Goal: Task Accomplishment & Management: Use online tool/utility

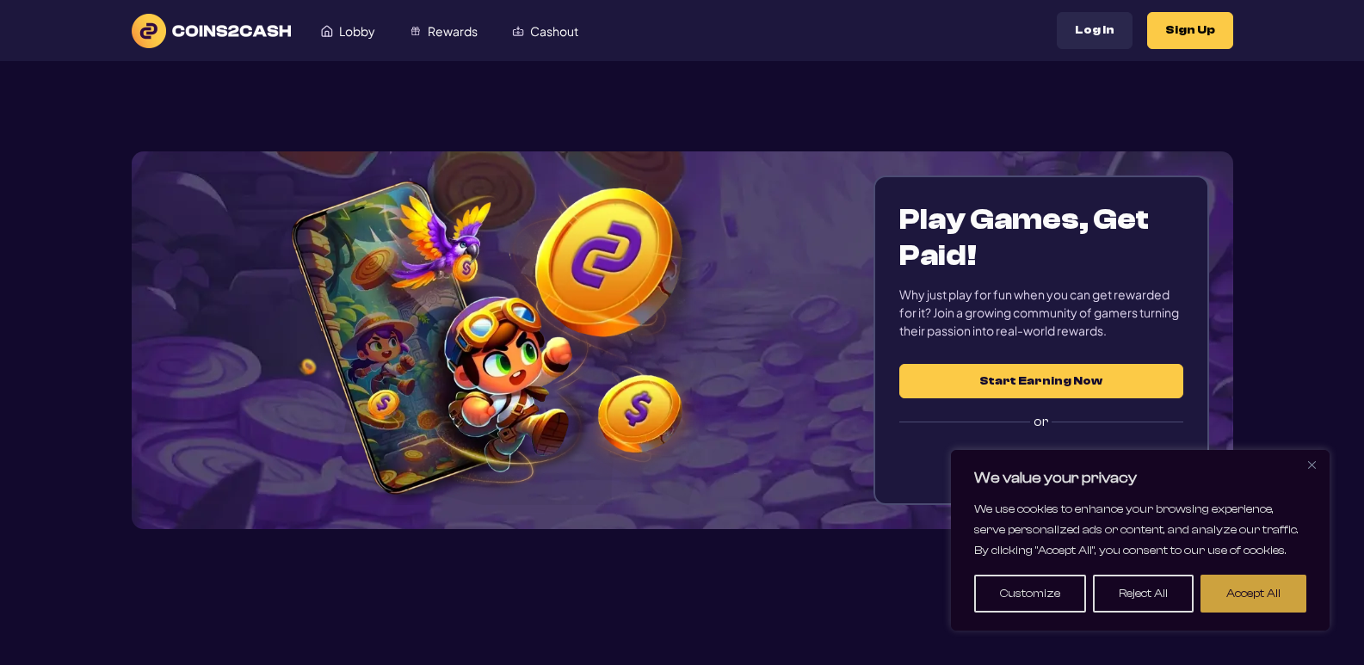
click at [1224, 602] on button "Accept All" at bounding box center [1253, 594] width 106 height 38
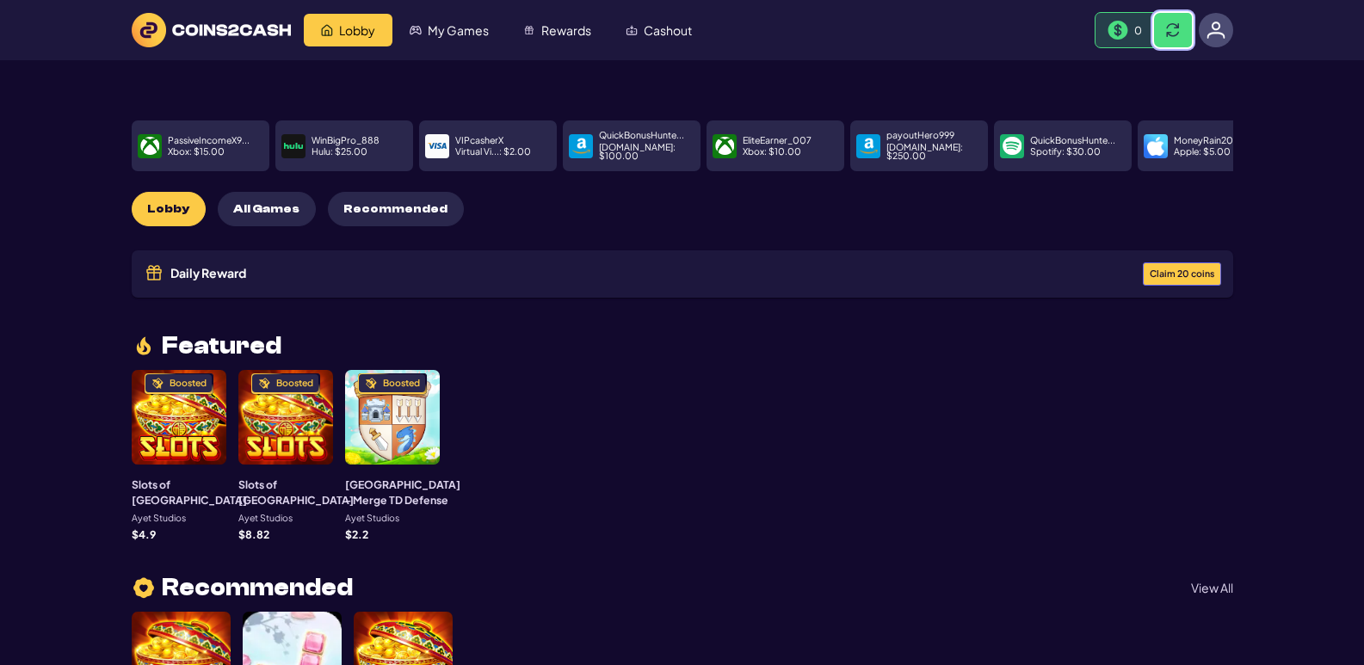
click at [1170, 28] on span at bounding box center [1173, 30] width 14 height 14
click at [1176, 25] on span at bounding box center [1173, 30] width 14 height 14
click at [653, 35] on span "Cashout" at bounding box center [668, 30] width 48 height 12
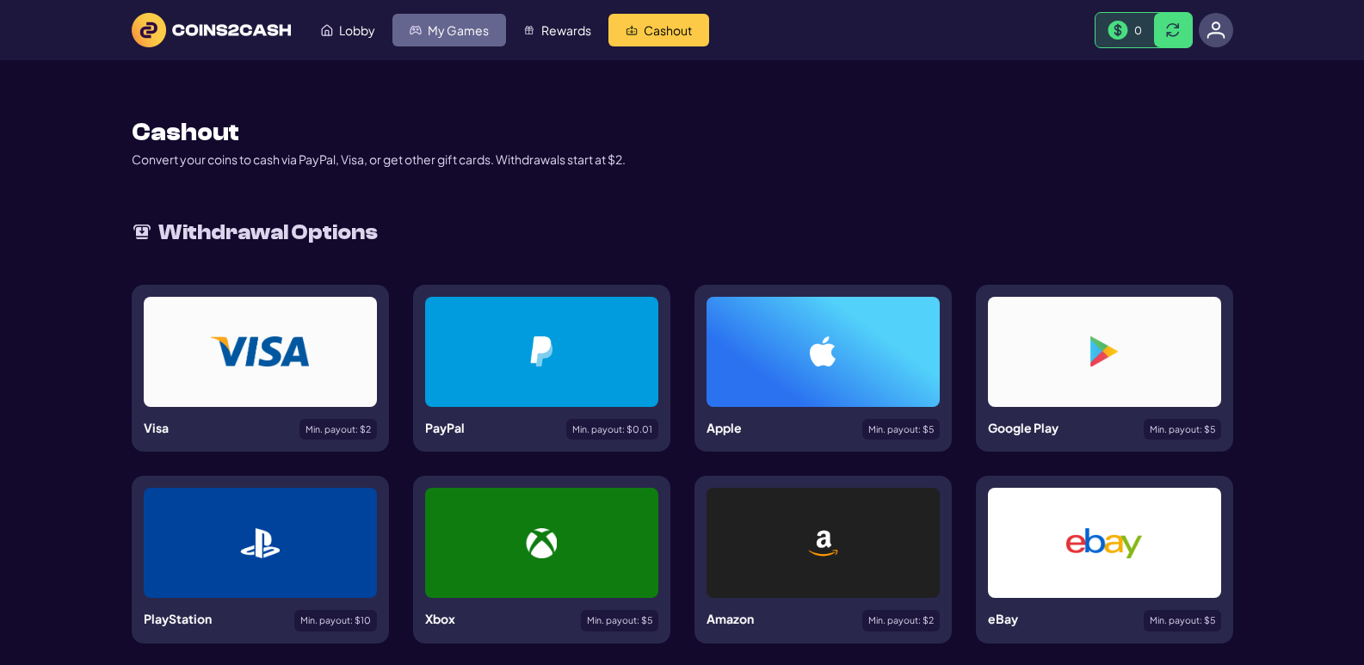
click at [447, 32] on span "My Games" at bounding box center [458, 30] width 61 height 12
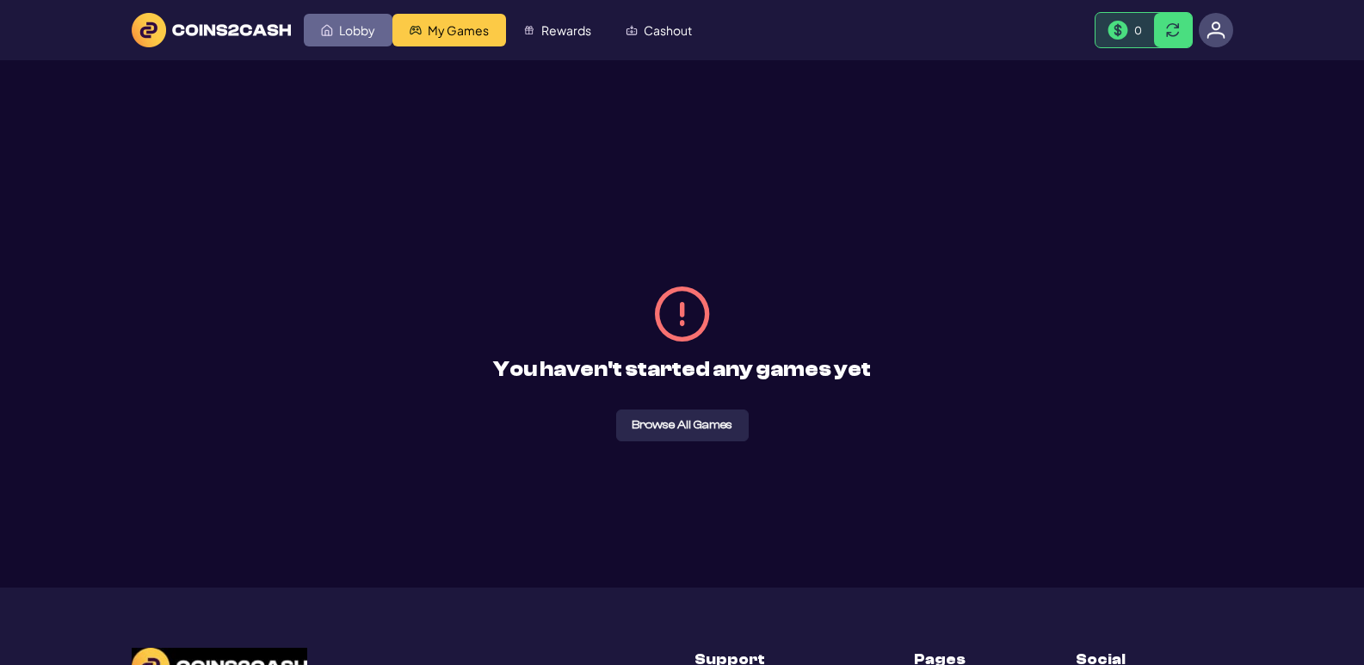
click at [354, 35] on span "Lobby" at bounding box center [357, 30] width 36 height 12
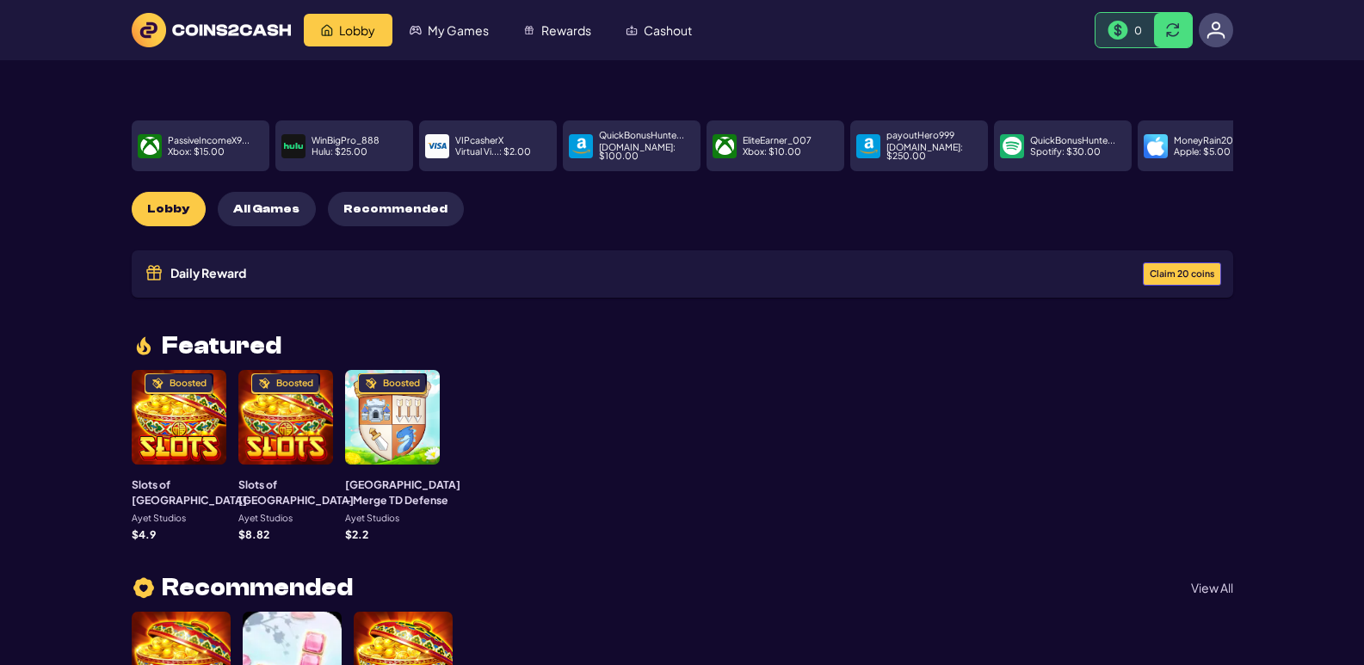
click at [1187, 269] on span "Claim 20 coins" at bounding box center [1182, 273] width 65 height 9
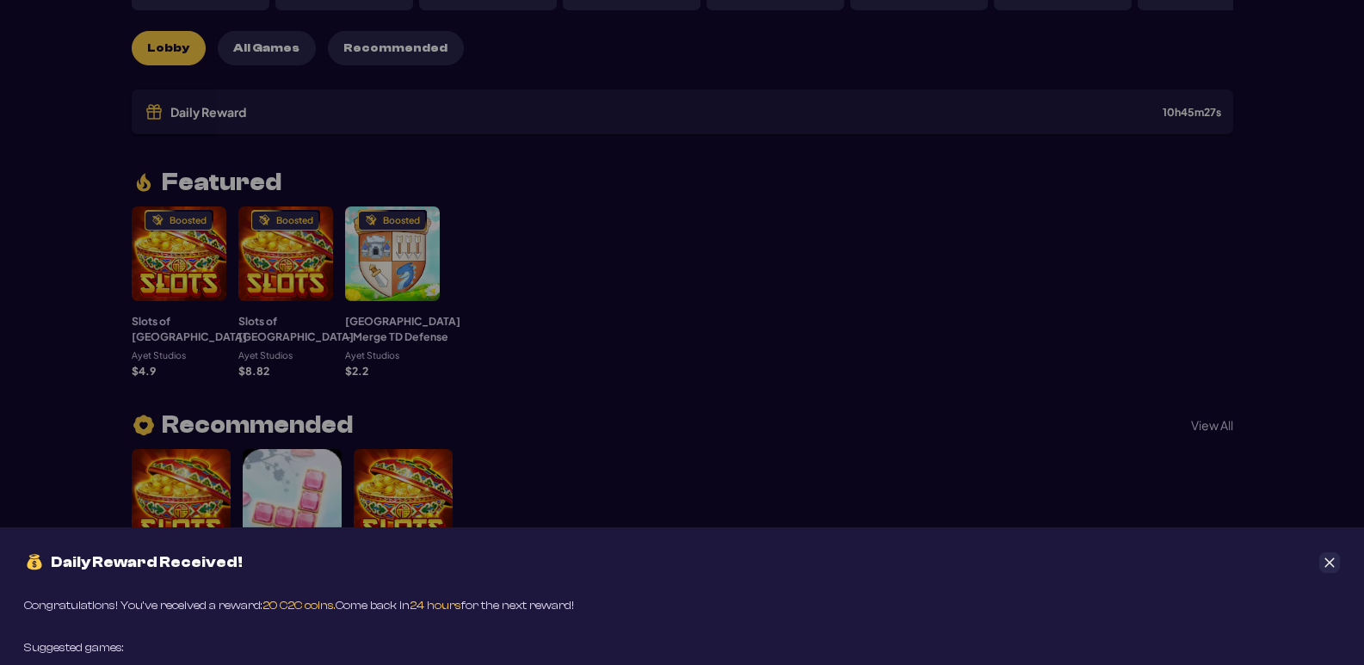
scroll to position [344, 0]
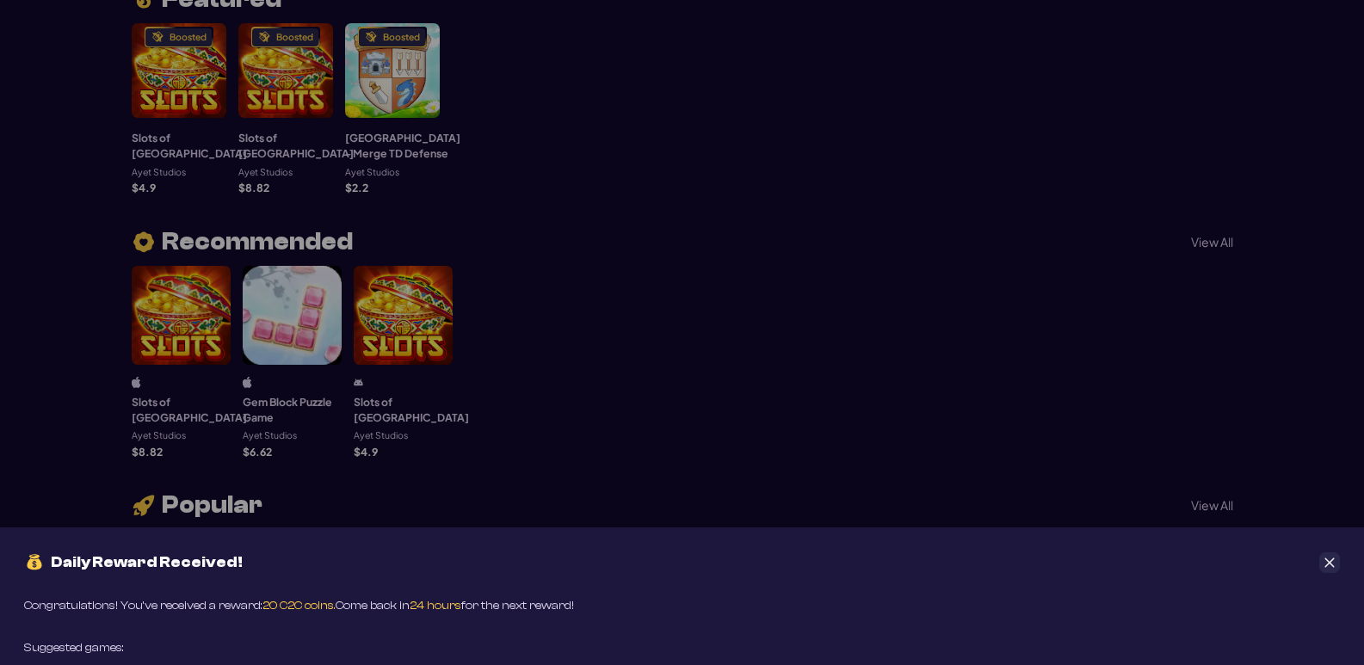
click at [1325, 563] on icon "Close" at bounding box center [1329, 563] width 12 height 12
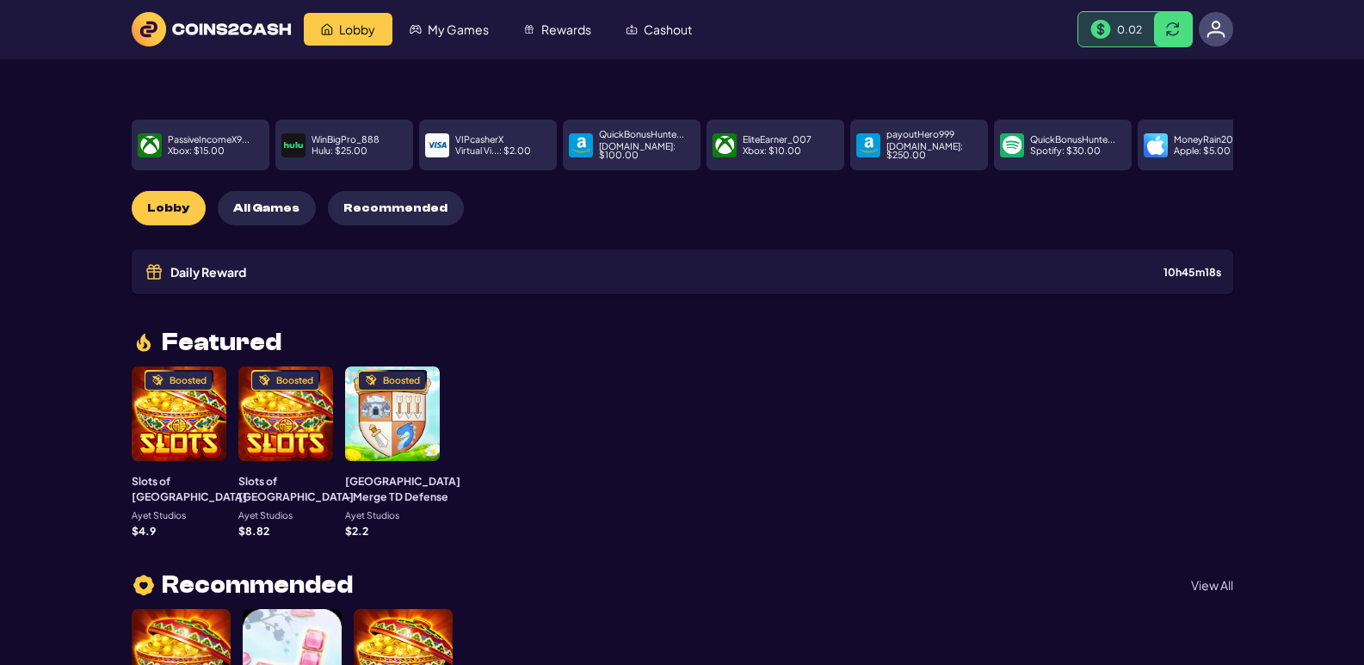
scroll to position [0, 0]
click at [624, 137] on p "QuickBonusHunte..." at bounding box center [641, 135] width 85 height 9
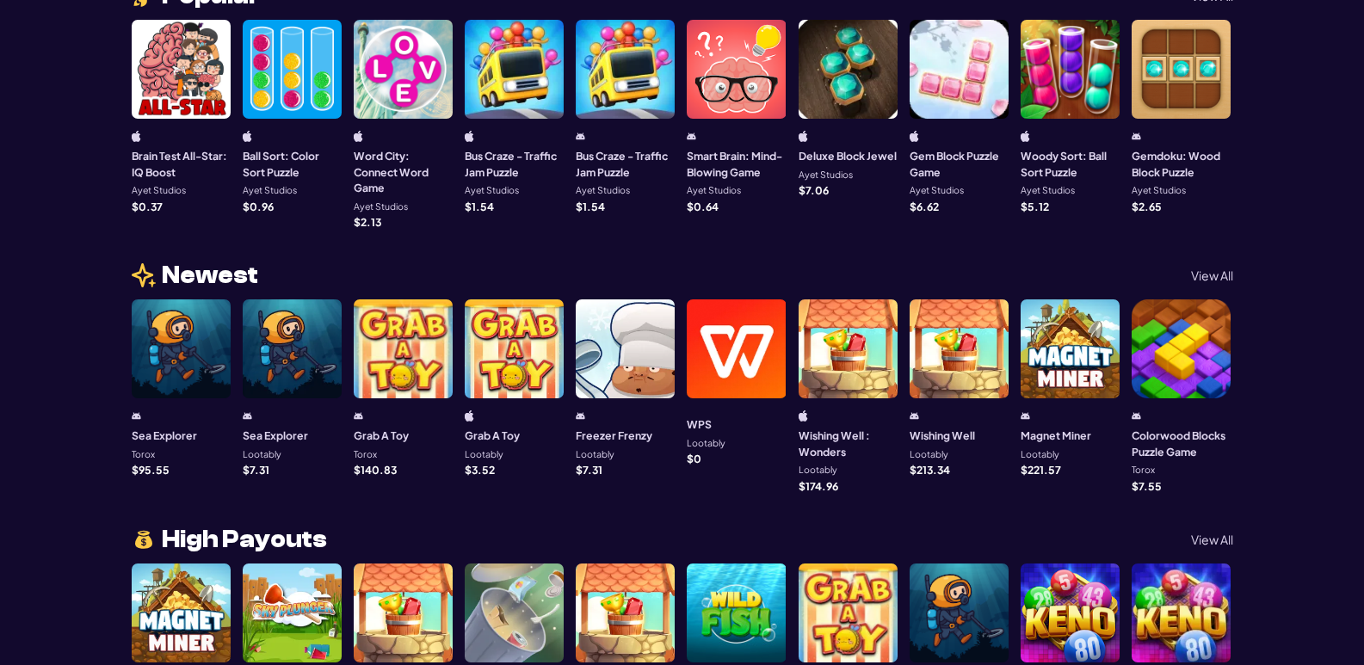
scroll to position [860, 0]
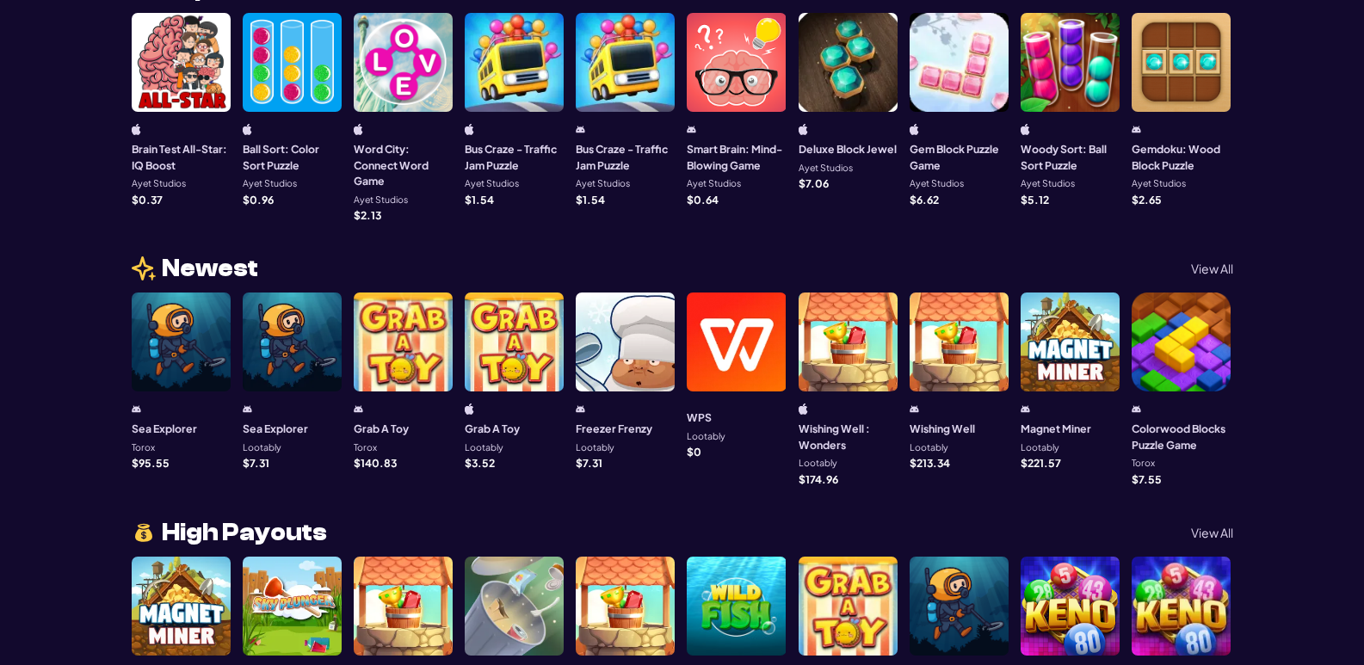
click at [407, 330] on div at bounding box center [403, 342] width 99 height 99
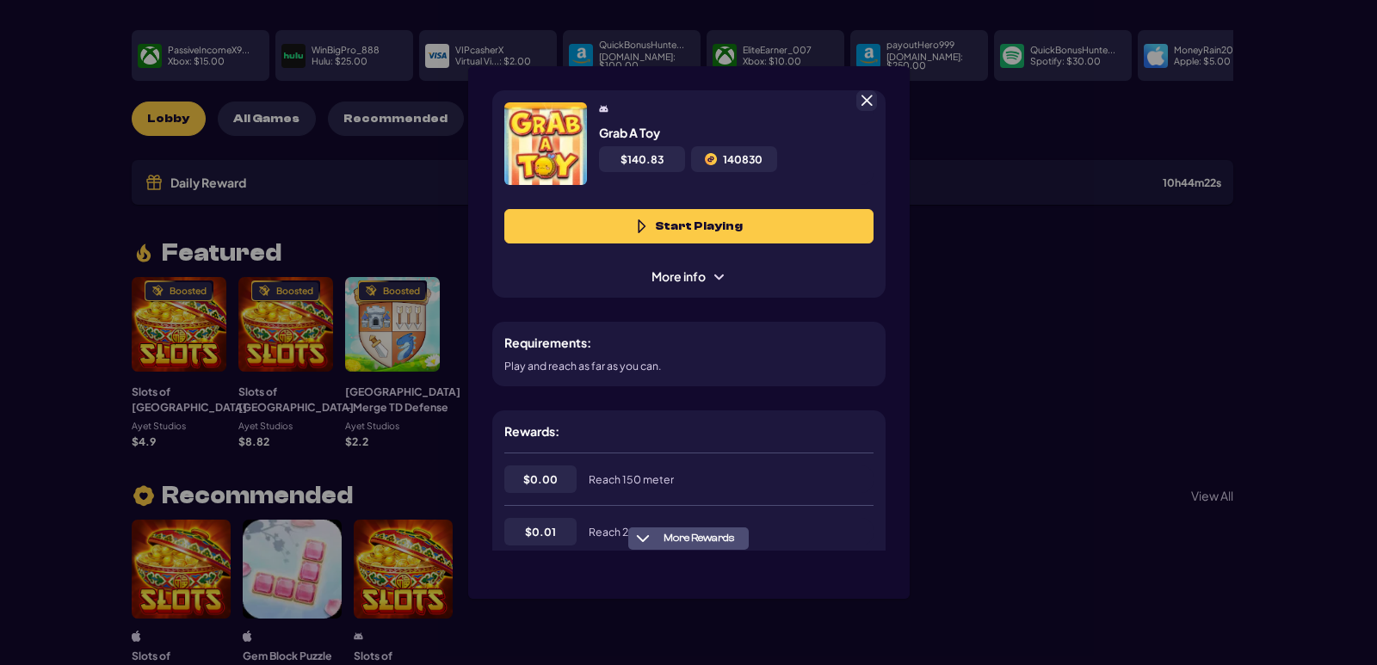
scroll to position [86, 0]
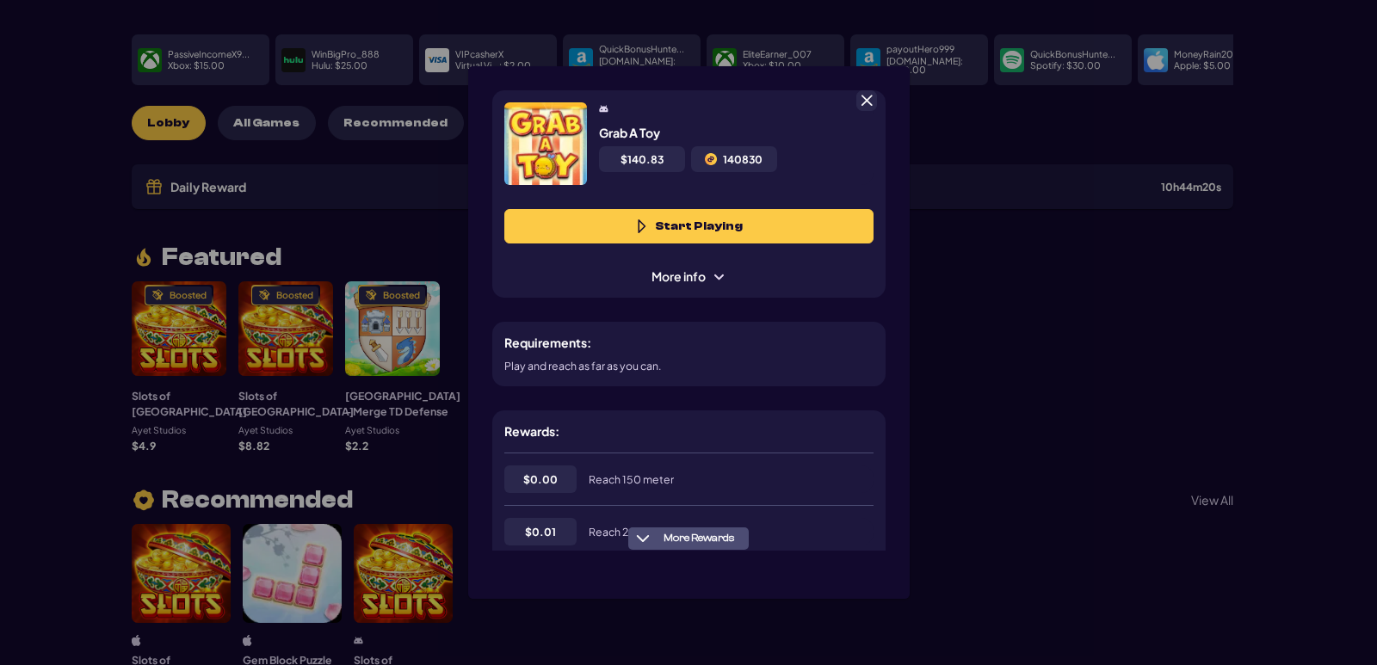
click at [636, 222] on span at bounding box center [642, 226] width 14 height 14
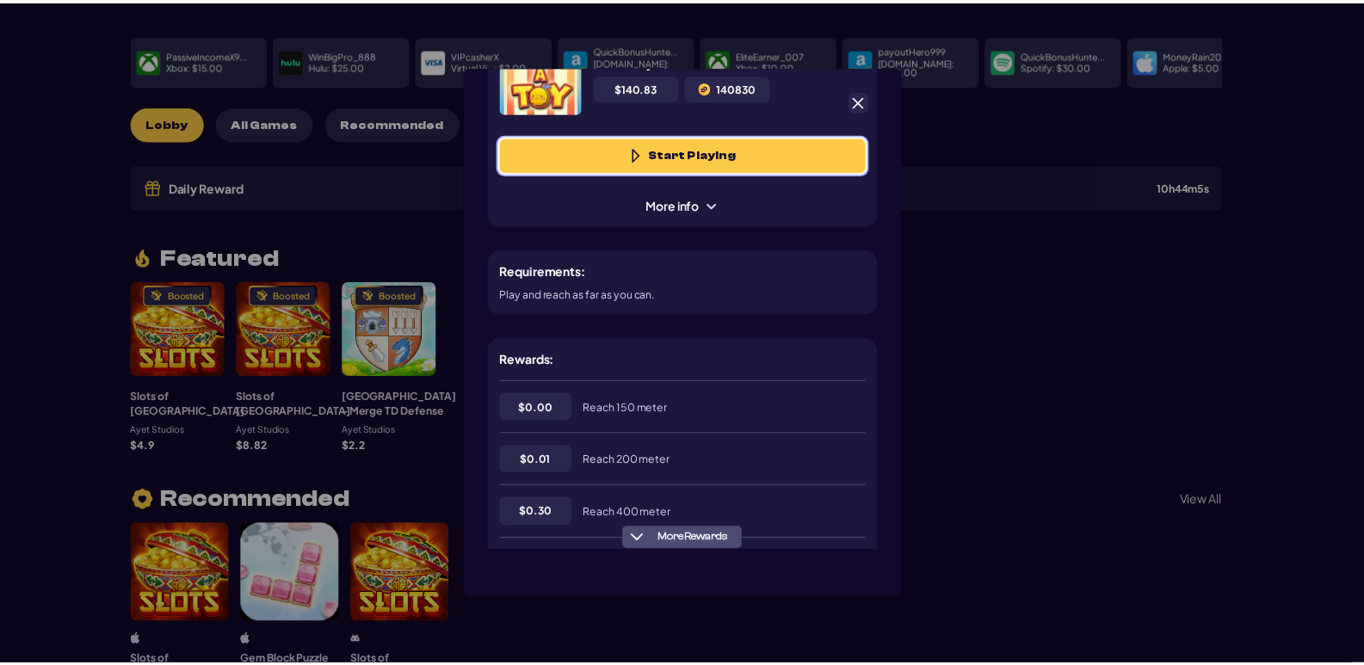
scroll to position [0, 0]
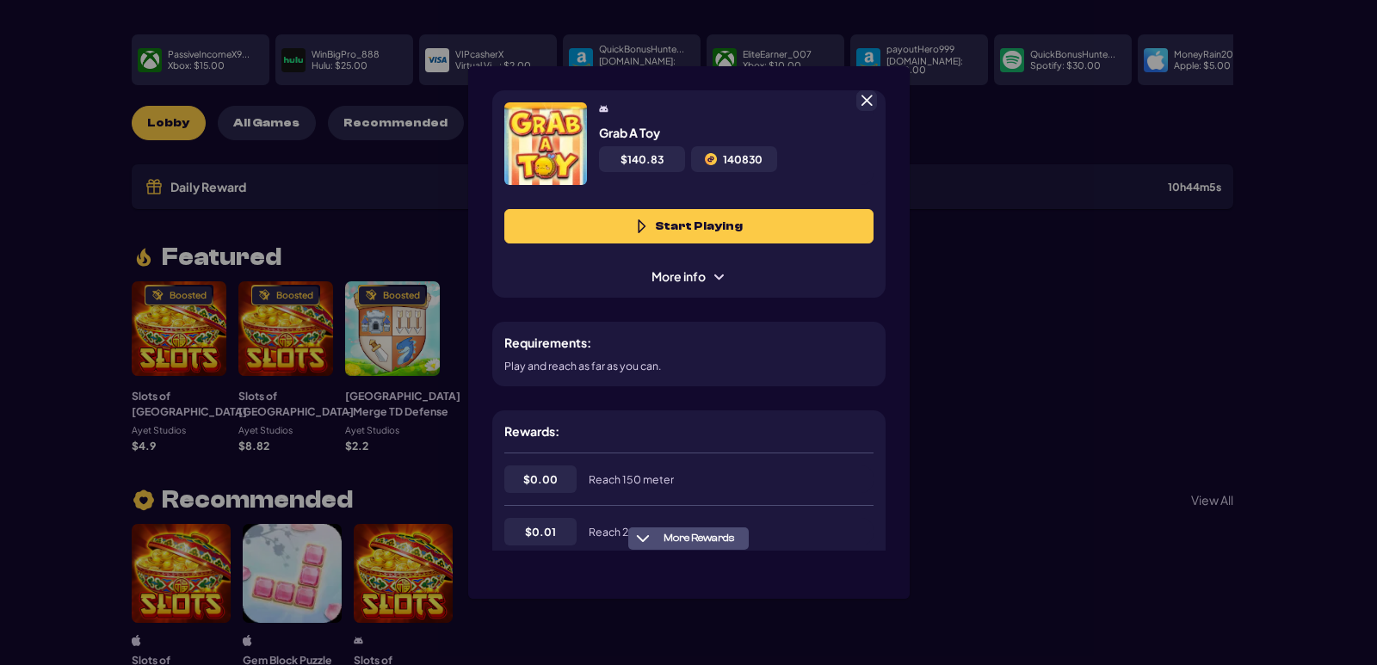
click at [863, 99] on span at bounding box center [866, 100] width 15 height 15
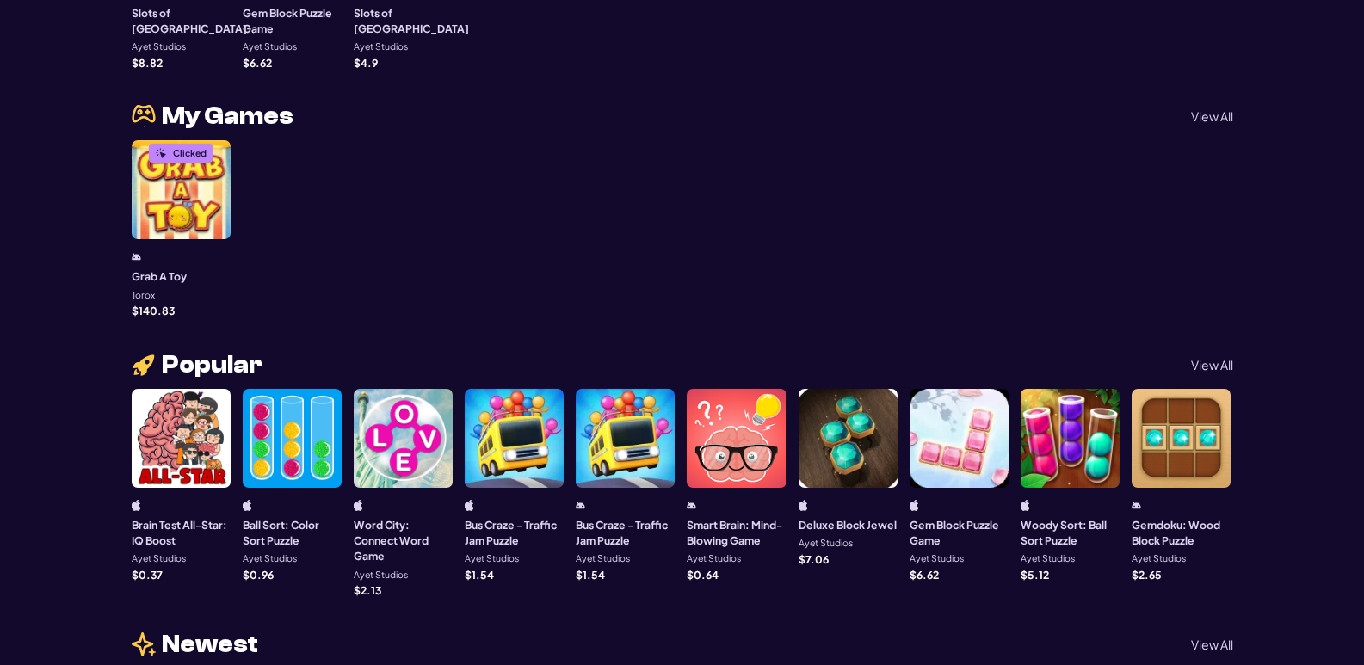
scroll to position [774, 0]
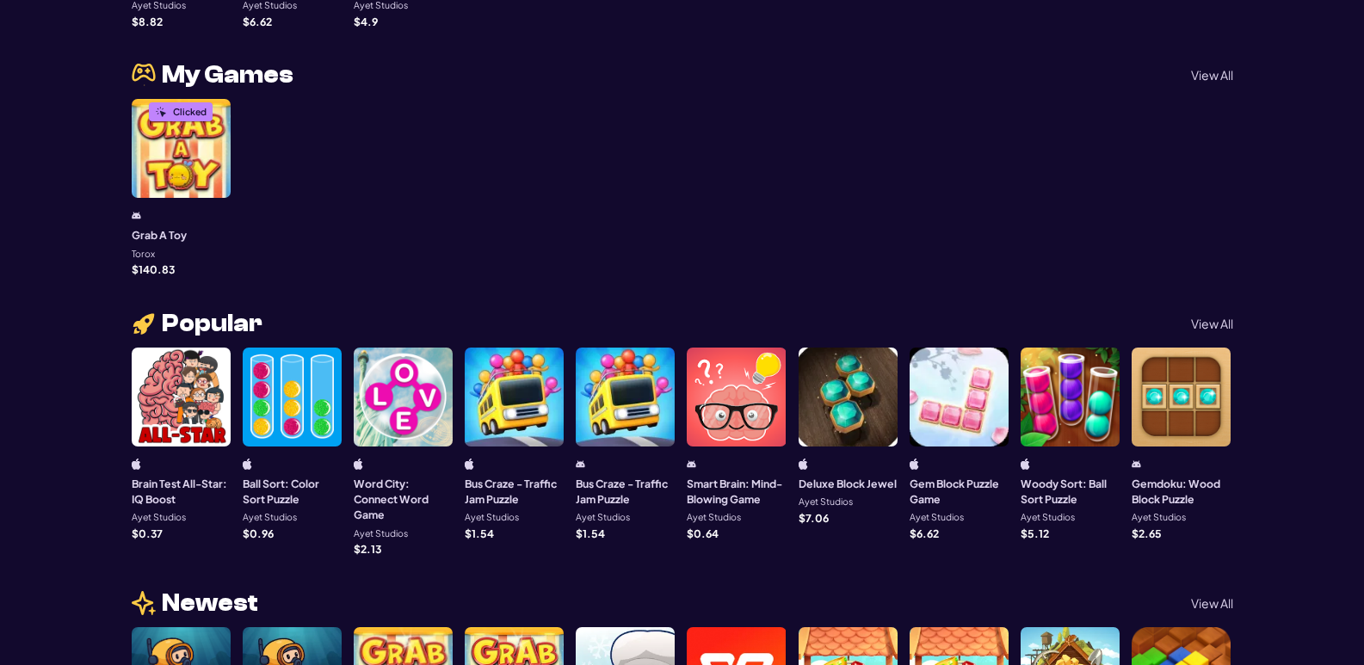
click at [1150, 400] on div at bounding box center [1180, 397] width 99 height 99
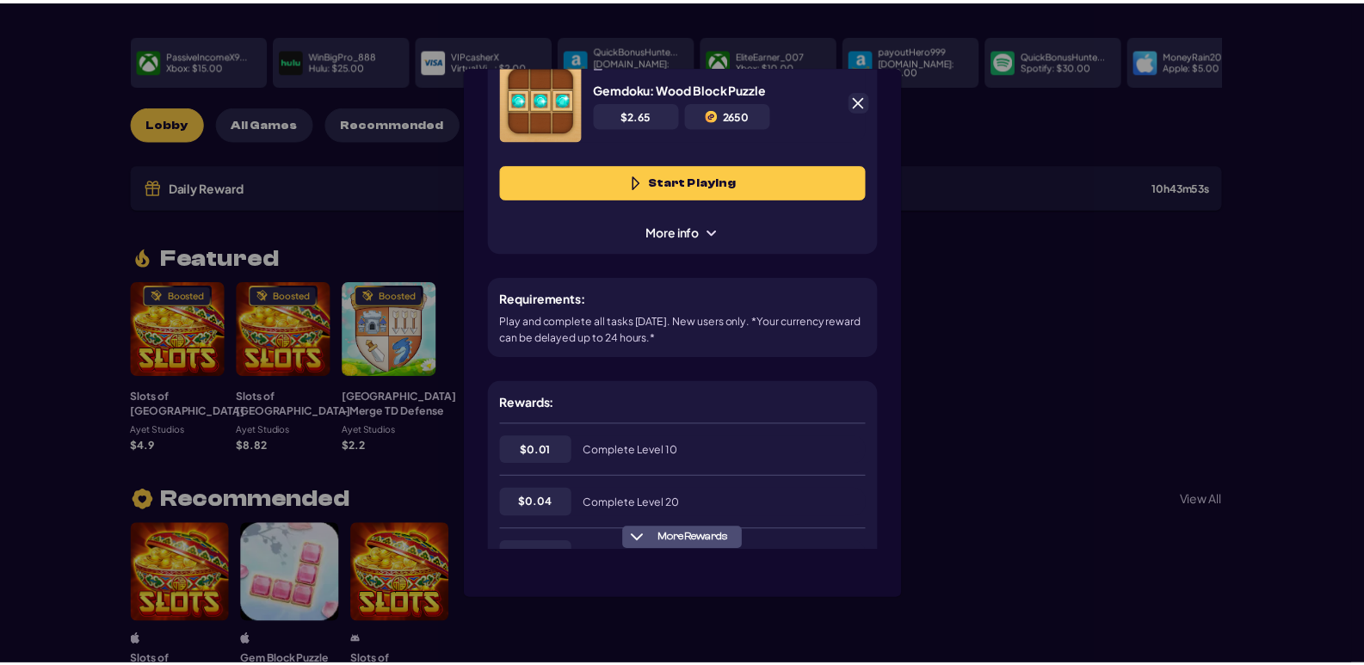
scroll to position [0, 0]
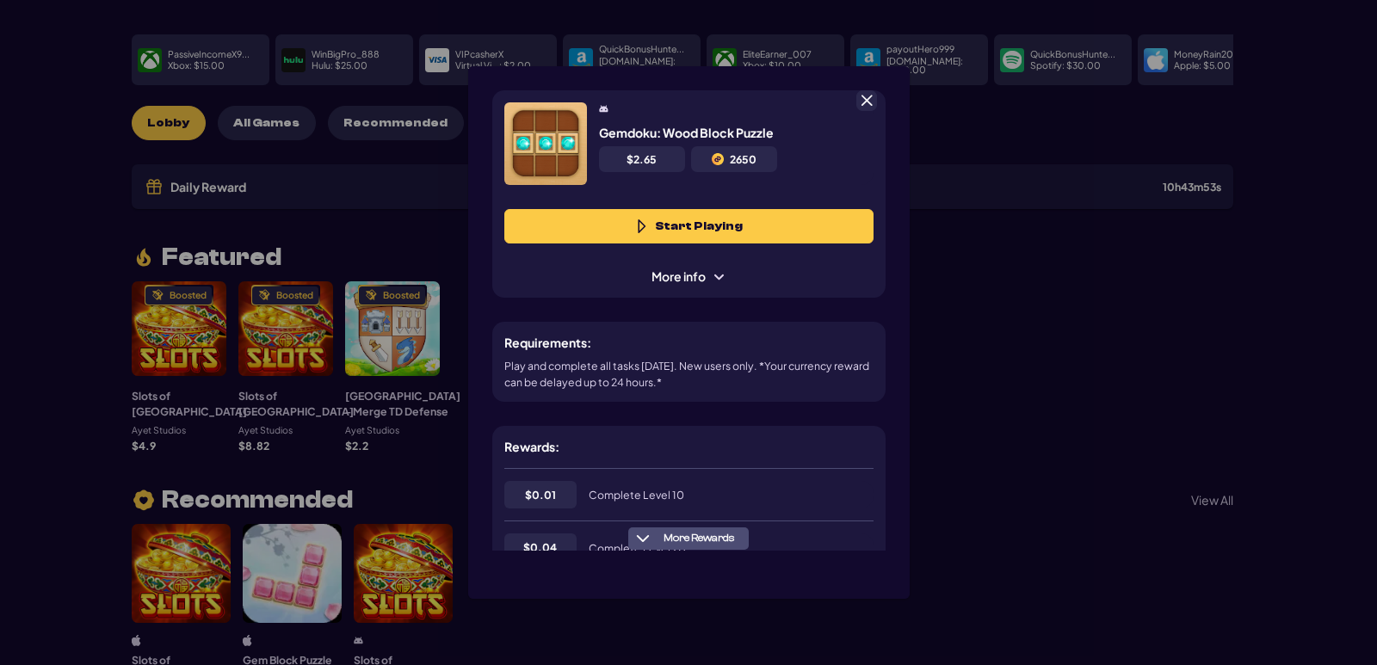
click at [706, 221] on button "Start Playing" at bounding box center [688, 226] width 369 height 34
click at [862, 101] on span at bounding box center [866, 100] width 15 height 15
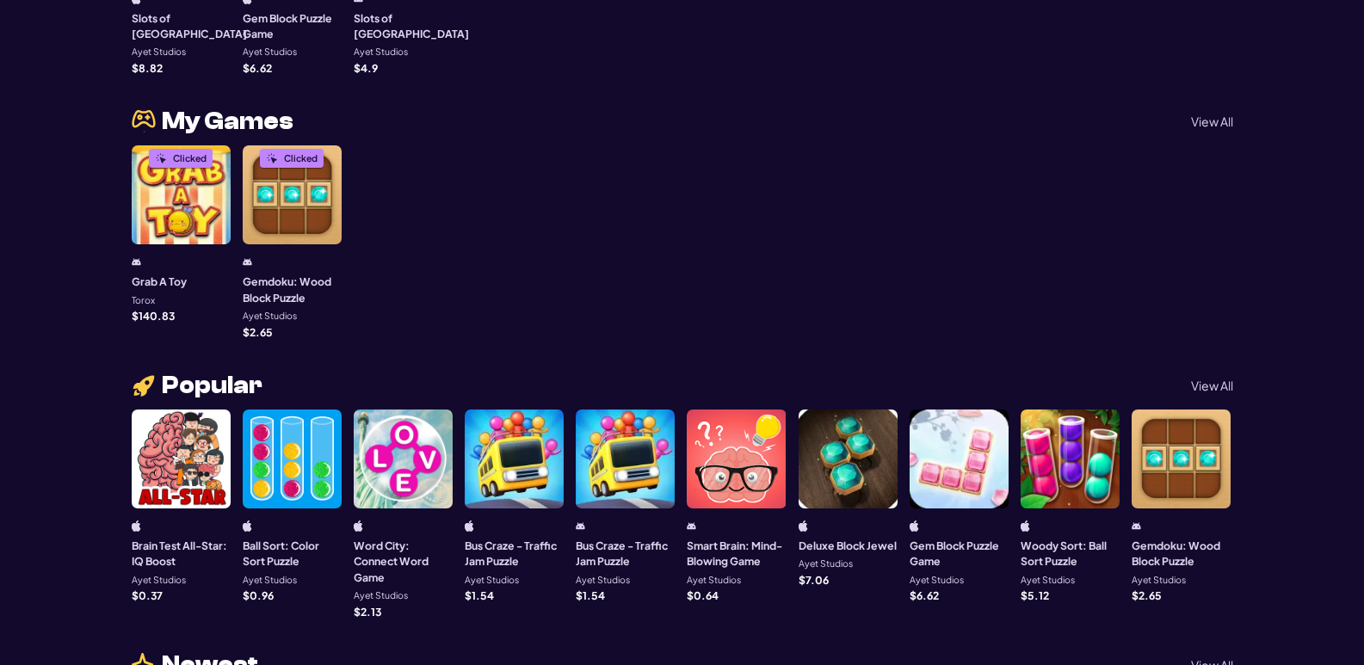
scroll to position [516, 0]
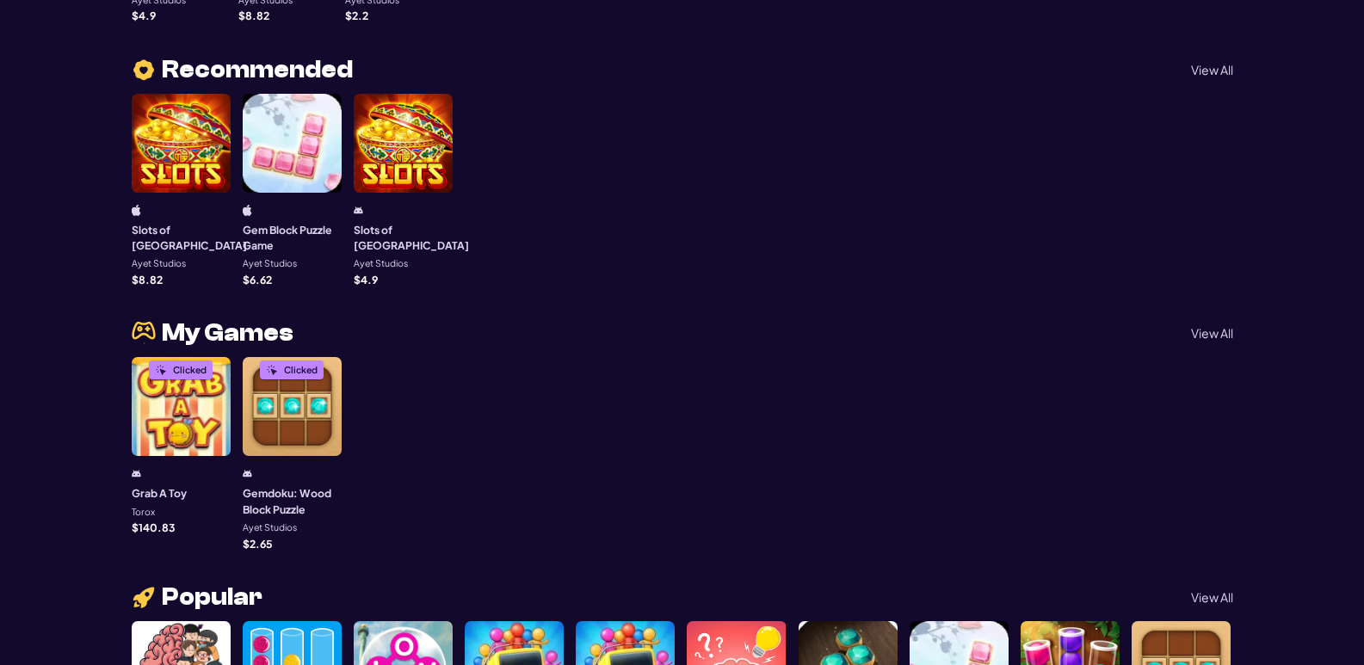
click at [281, 94] on div at bounding box center [292, 143] width 99 height 99
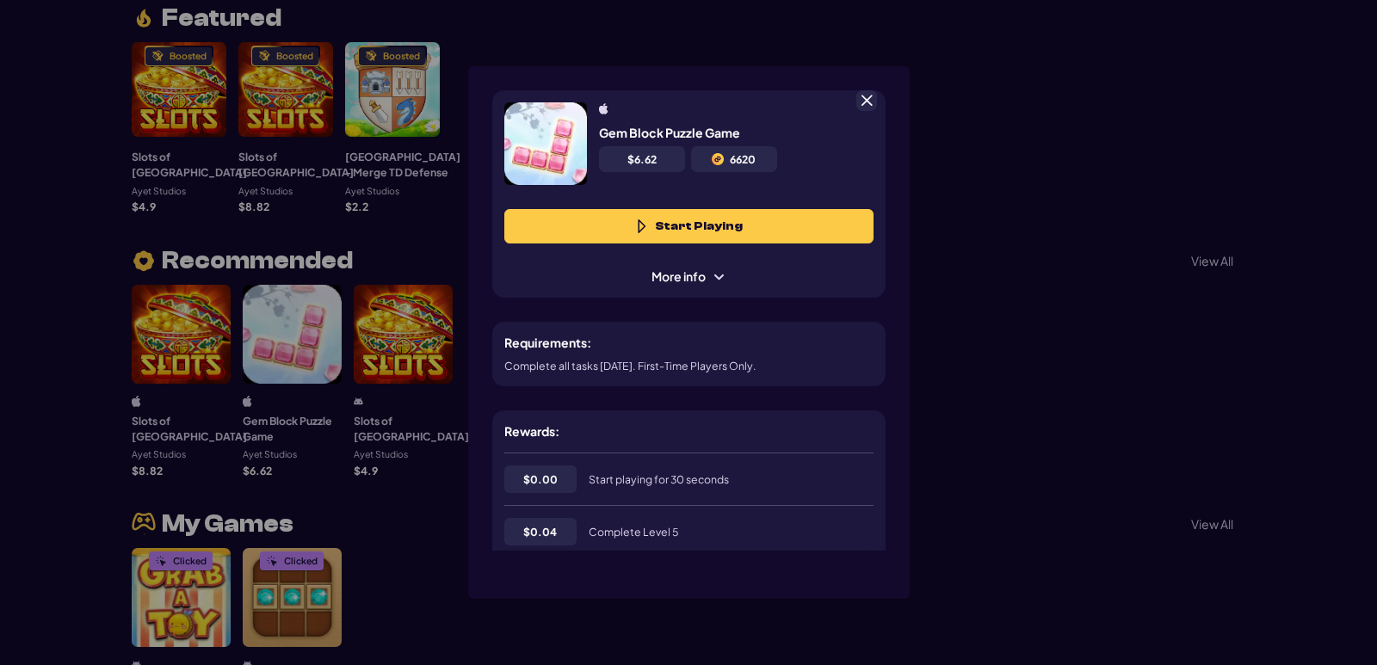
scroll to position [86, 0]
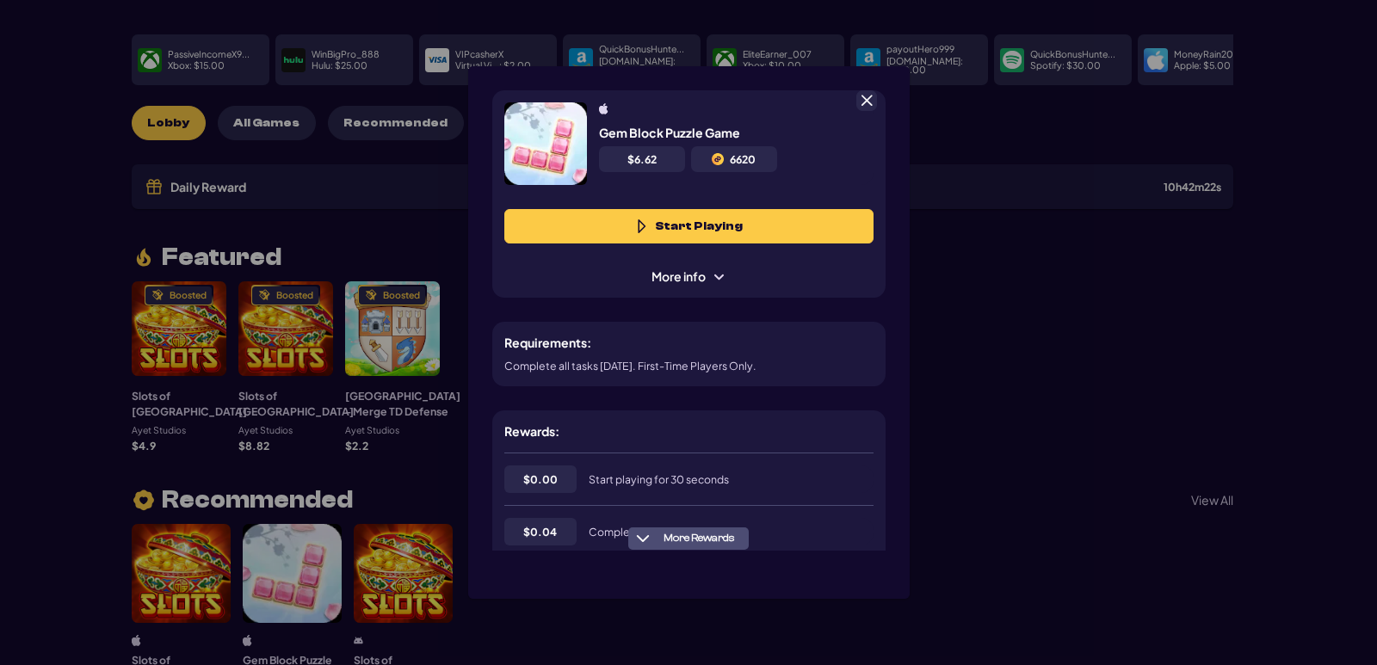
click at [705, 229] on button "Start Playing" at bounding box center [688, 226] width 369 height 34
